Goal: Use online tool/utility: Utilize a website feature to perform a specific function

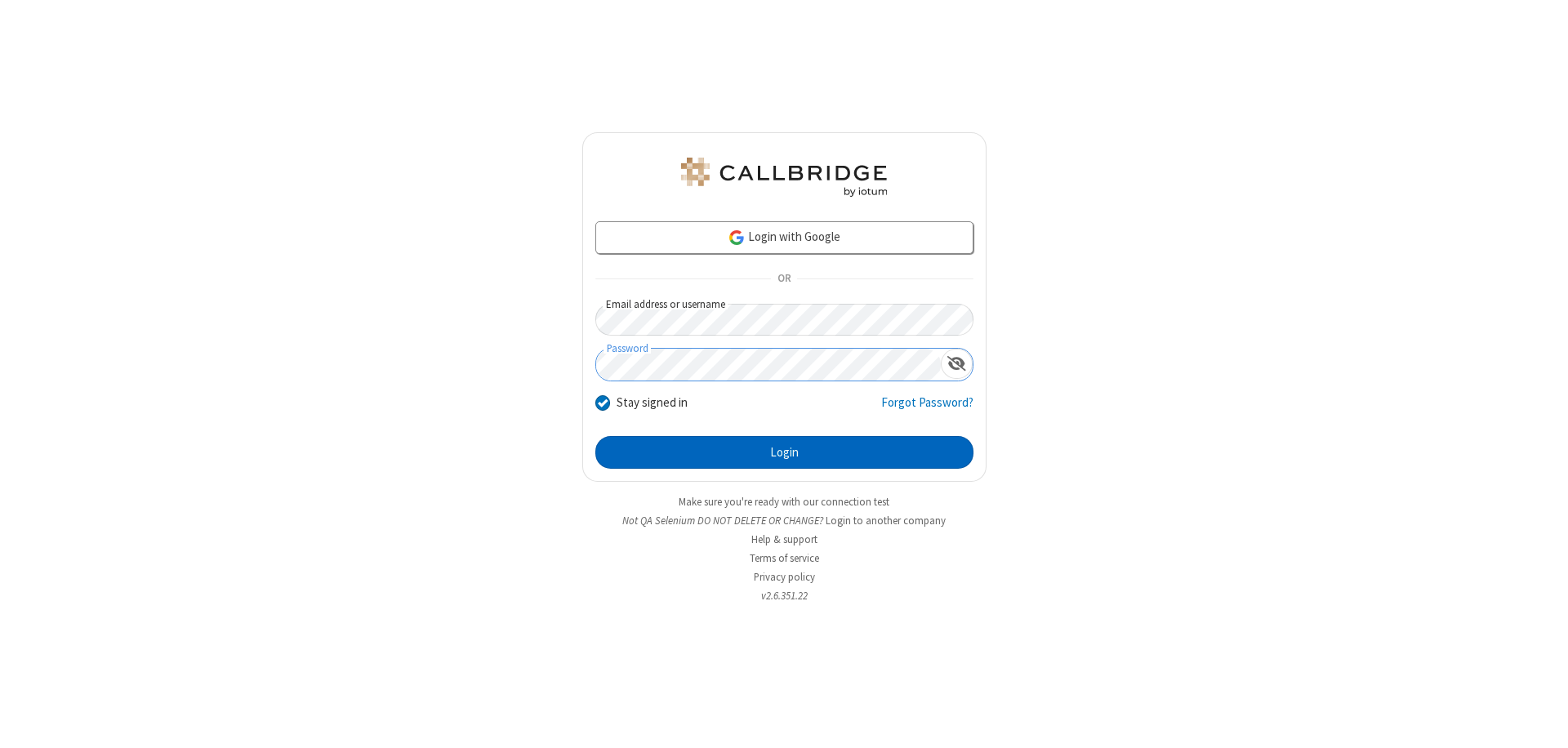
click at [784, 452] on button "Login" at bounding box center [784, 452] width 378 height 33
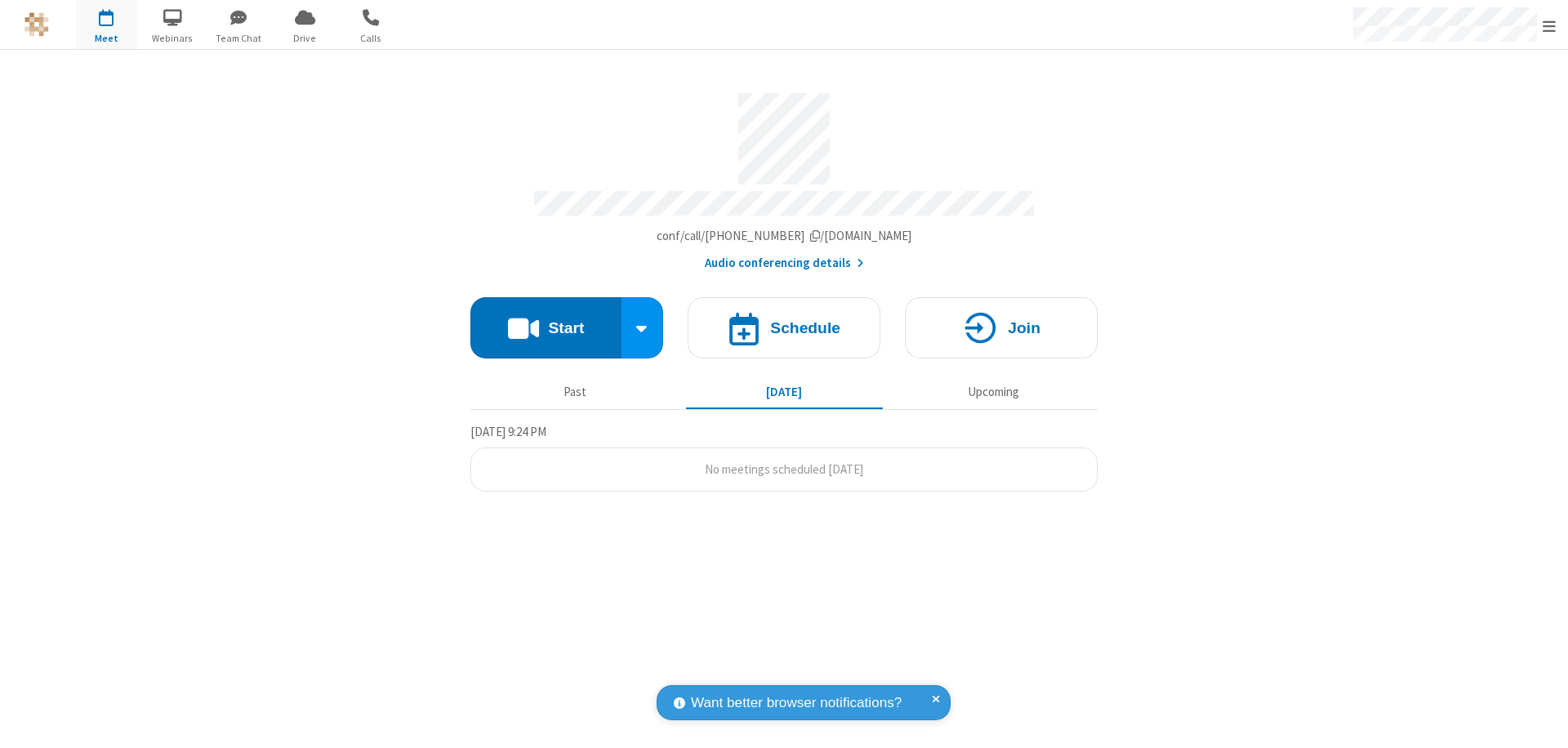
click at [545, 321] on button "Start" at bounding box center [545, 327] width 151 height 61
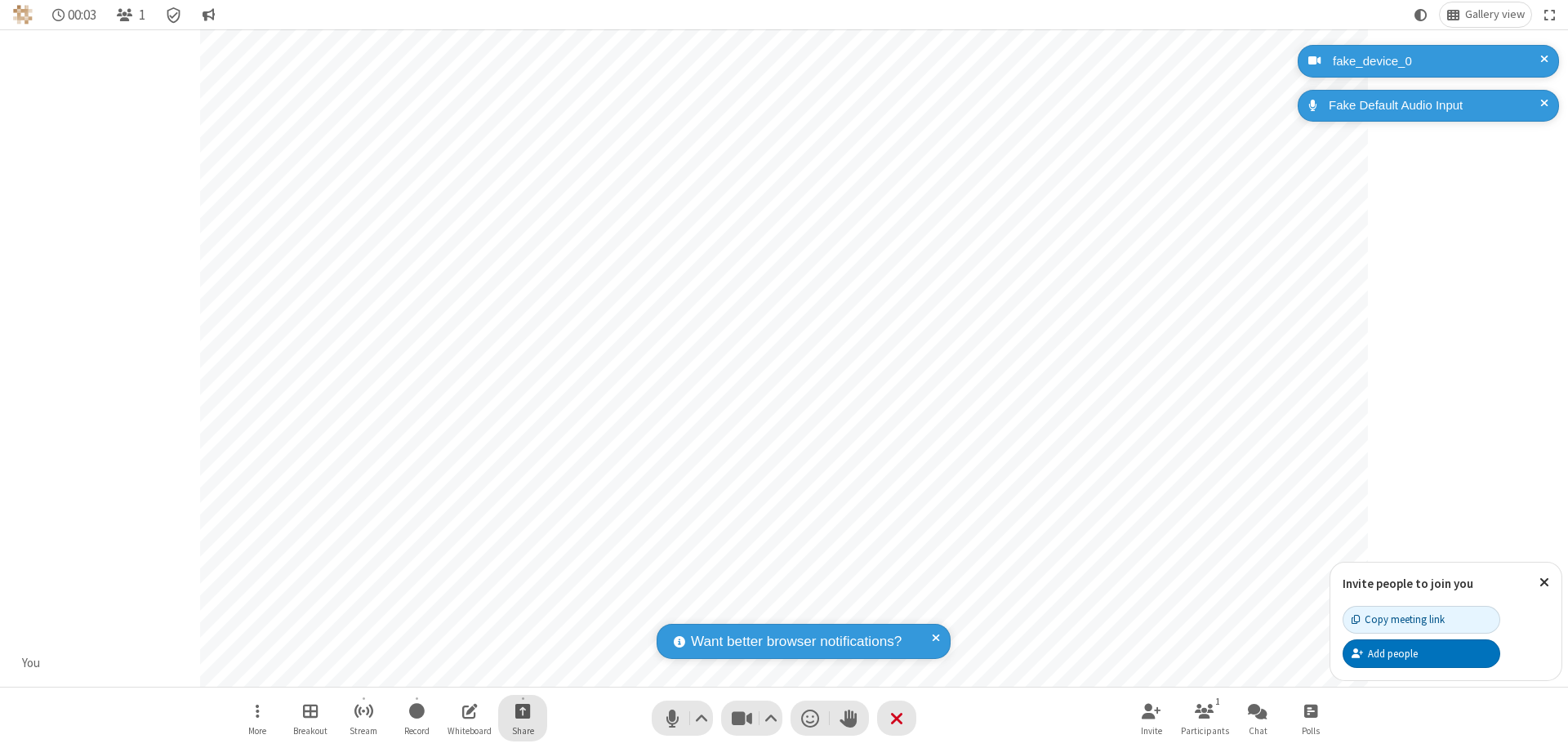
click at [522, 710] on span "Start sharing" at bounding box center [523, 710] width 16 height 21
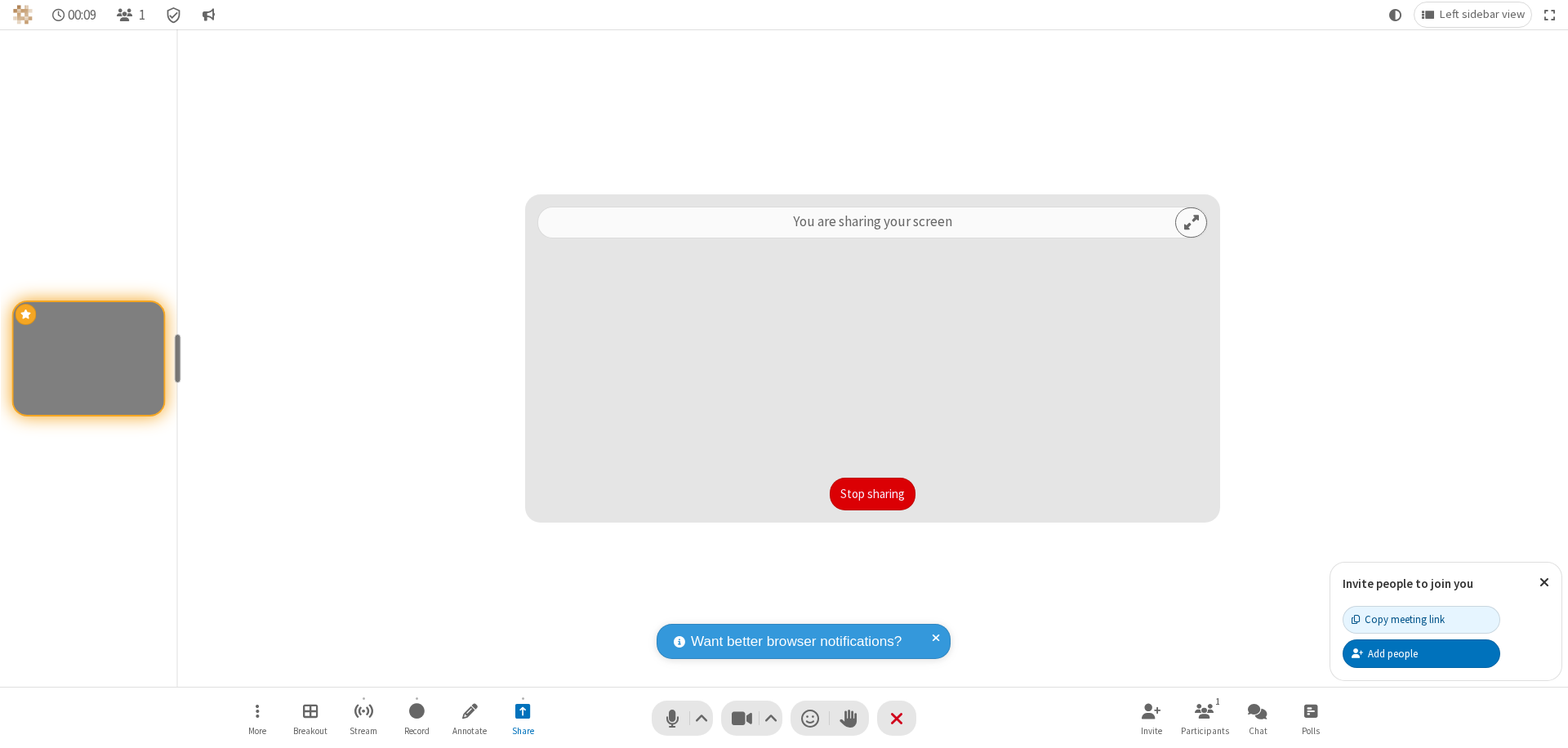
click at [873, 494] on button "Stop sharing" at bounding box center [873, 494] width 86 height 33
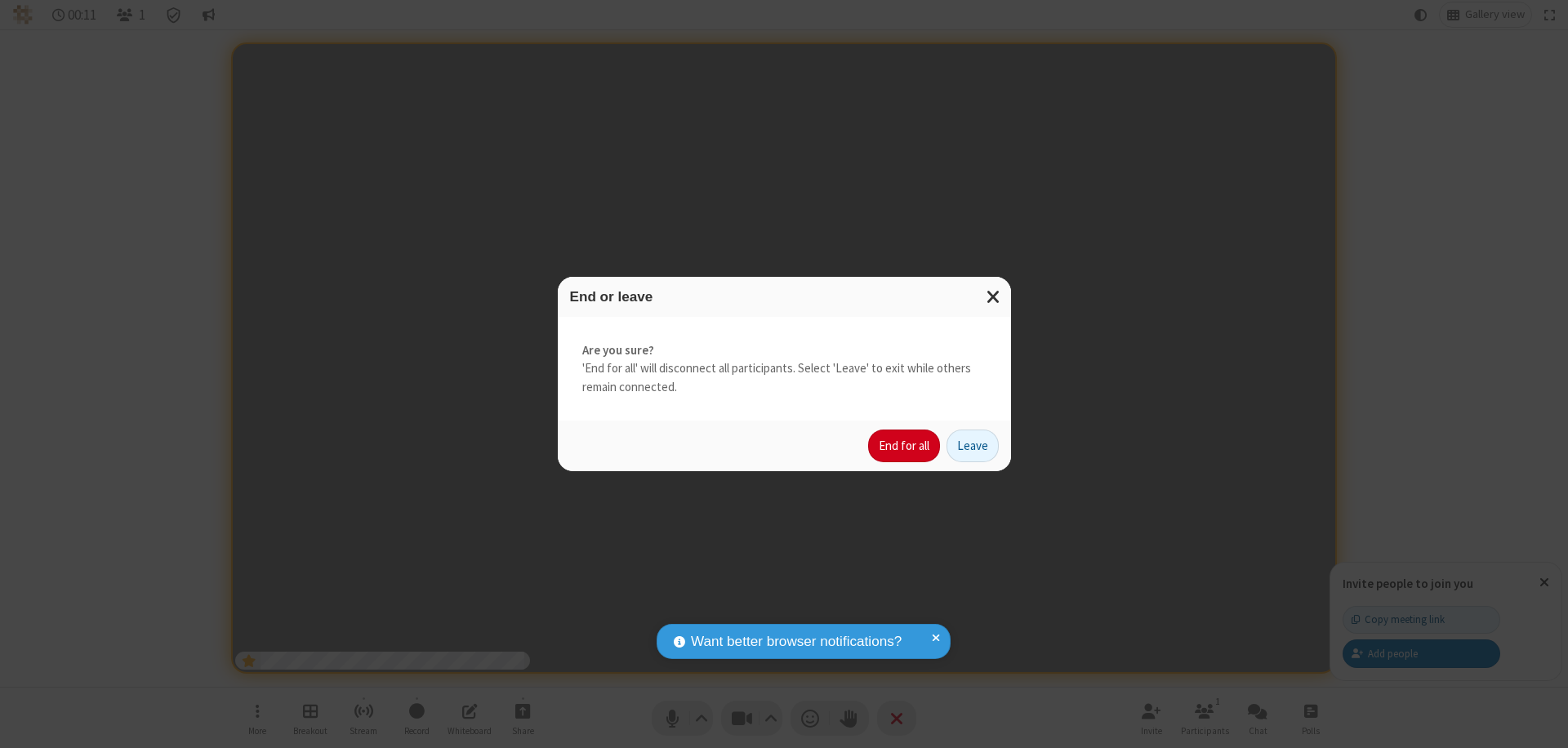
click at [905, 446] on button "End for all" at bounding box center [903, 445] width 72 height 33
